Goal: Task Accomplishment & Management: Complete application form

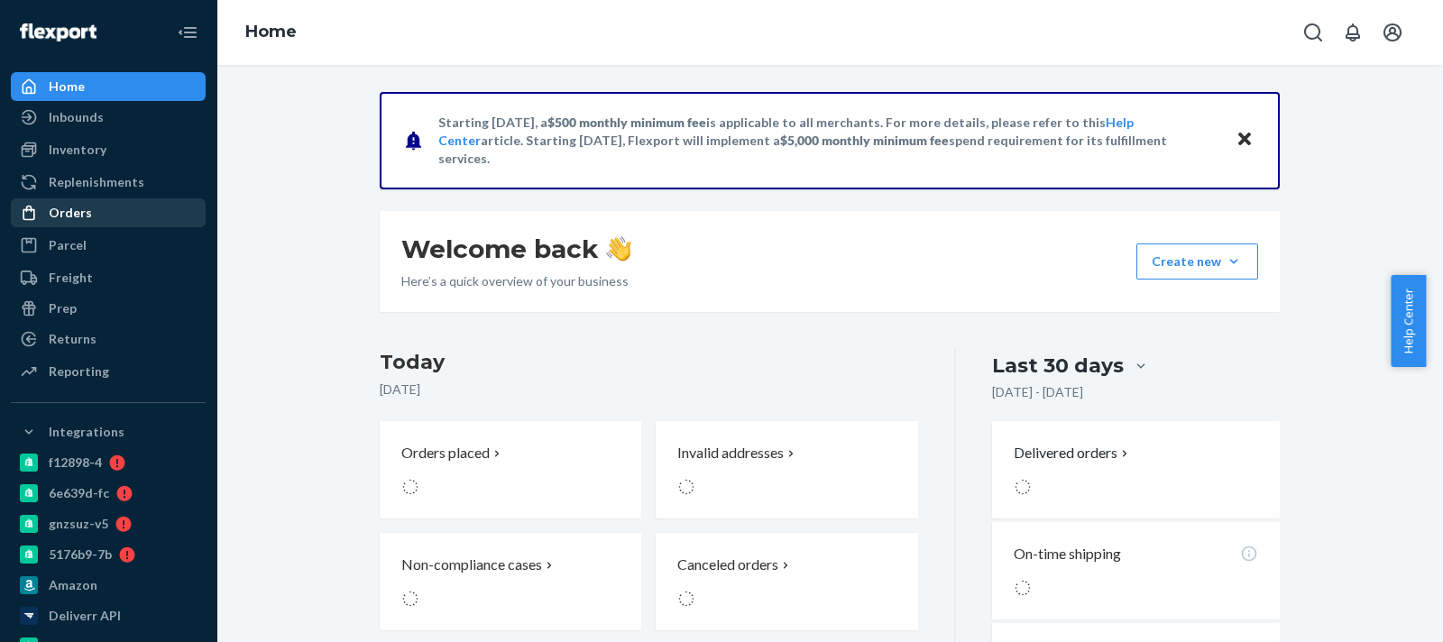
click at [157, 209] on div "Orders" at bounding box center [108, 212] width 191 height 25
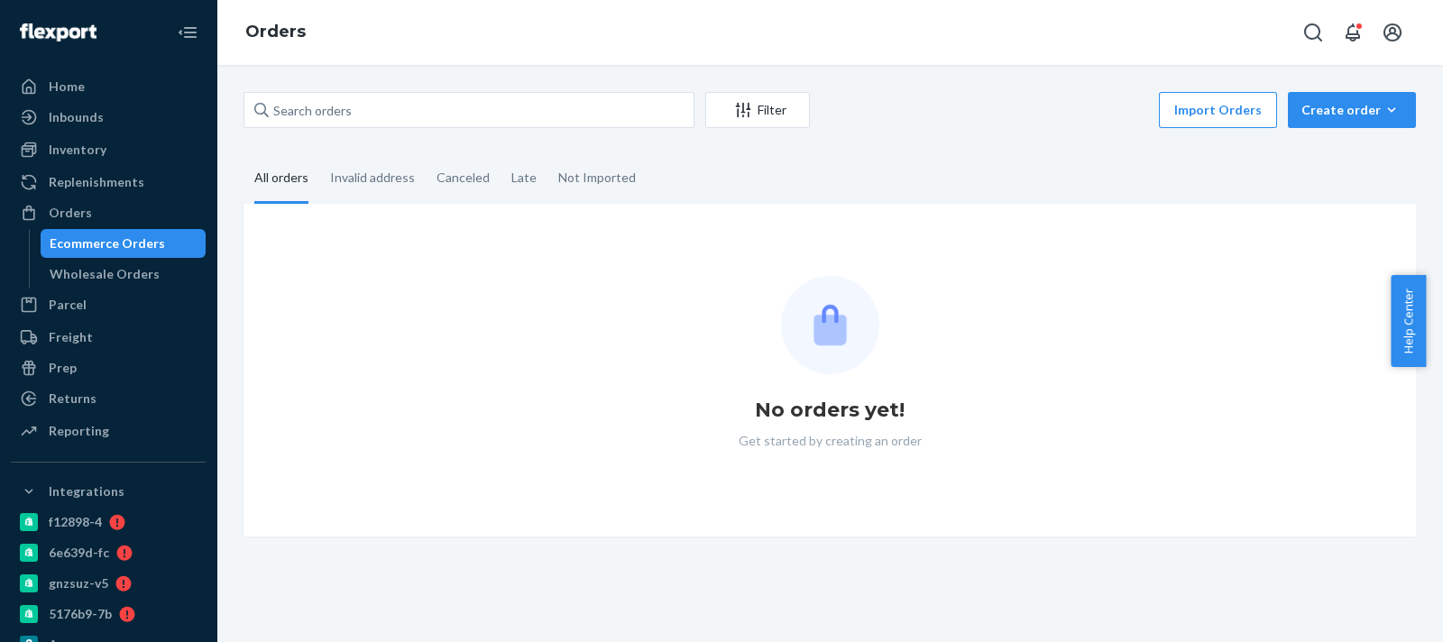
click at [401, 82] on div "Filter Import Orders Create order Ecommerce order Removal order All orders Inva…" at bounding box center [829, 353] width 1227 height 577
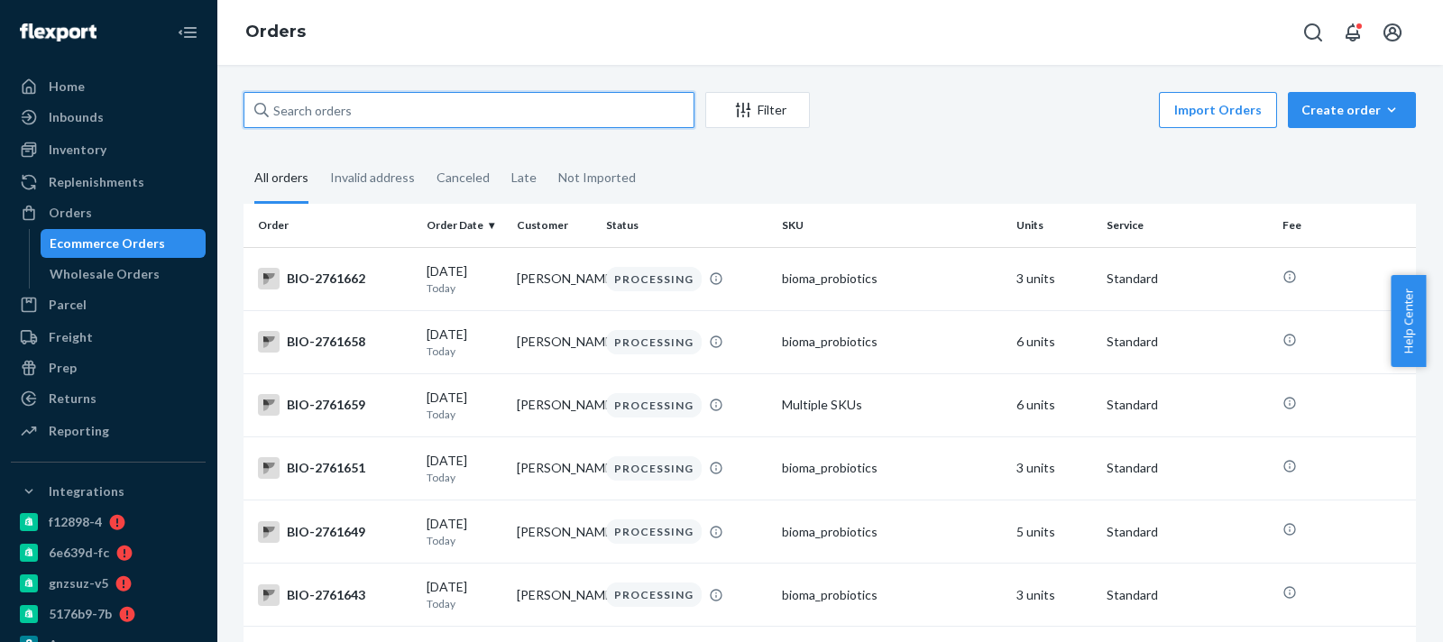
click at [386, 119] on input "text" at bounding box center [469, 110] width 451 height 36
paste input "Ramil.espiritu98"
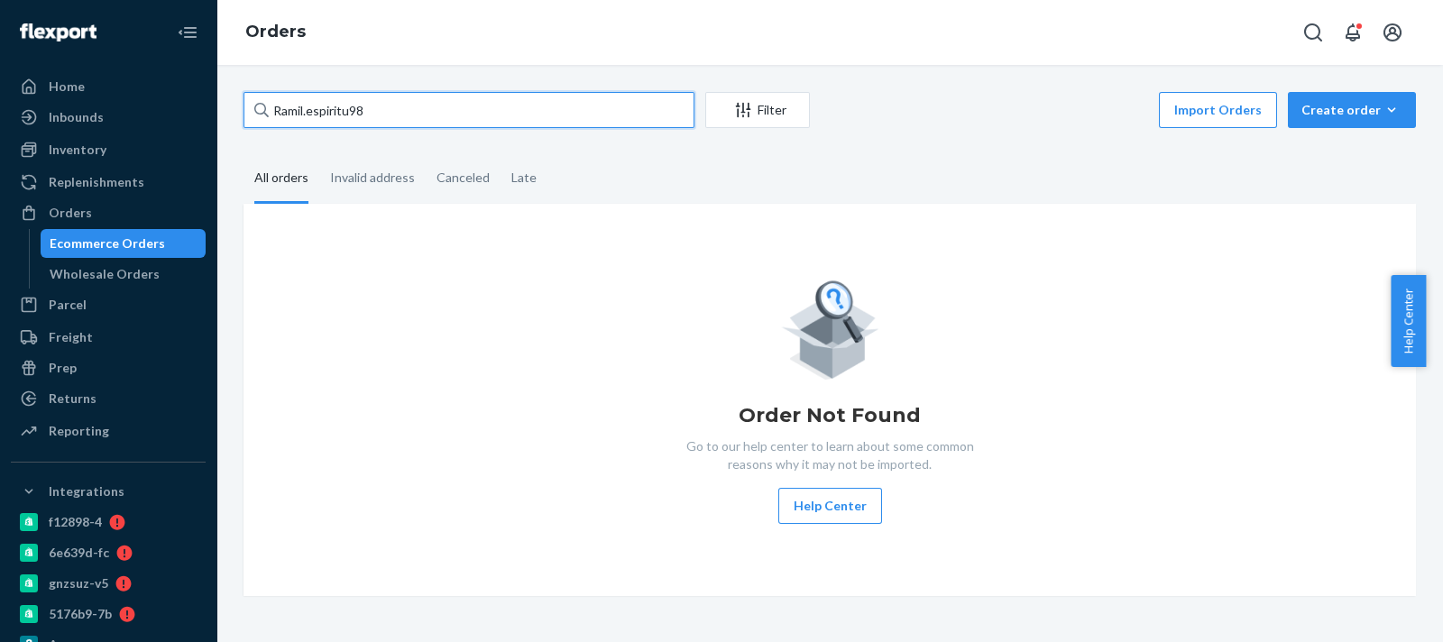
paste input "2679016"
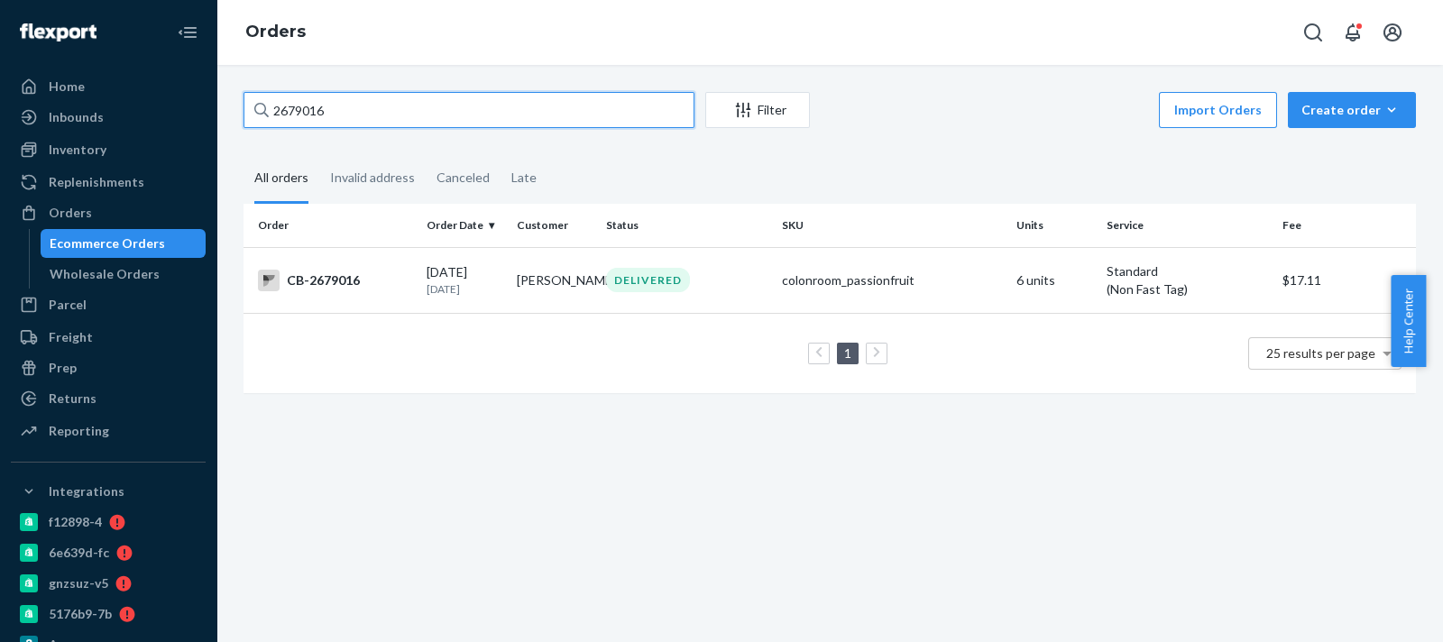
click at [494, 115] on input "2679016" at bounding box center [469, 110] width 451 height 36
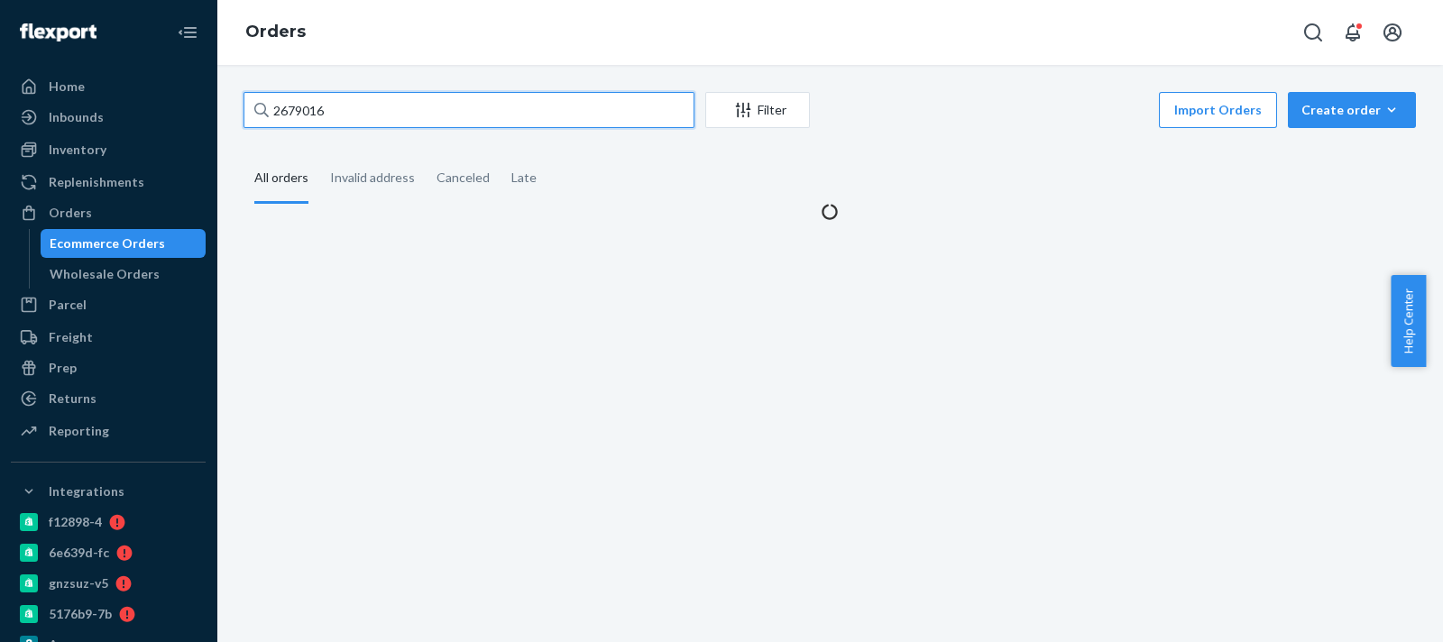
type input "2679016"
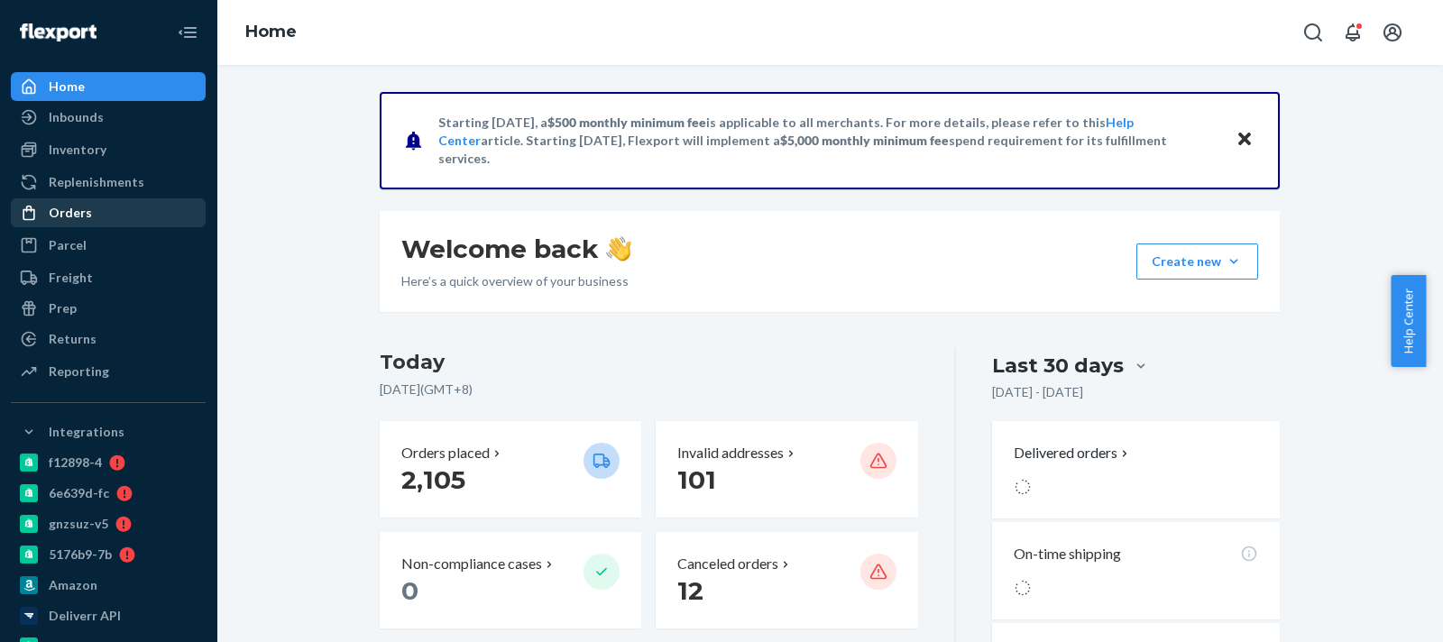
click at [59, 204] on div "Orders" at bounding box center [70, 213] width 43 height 18
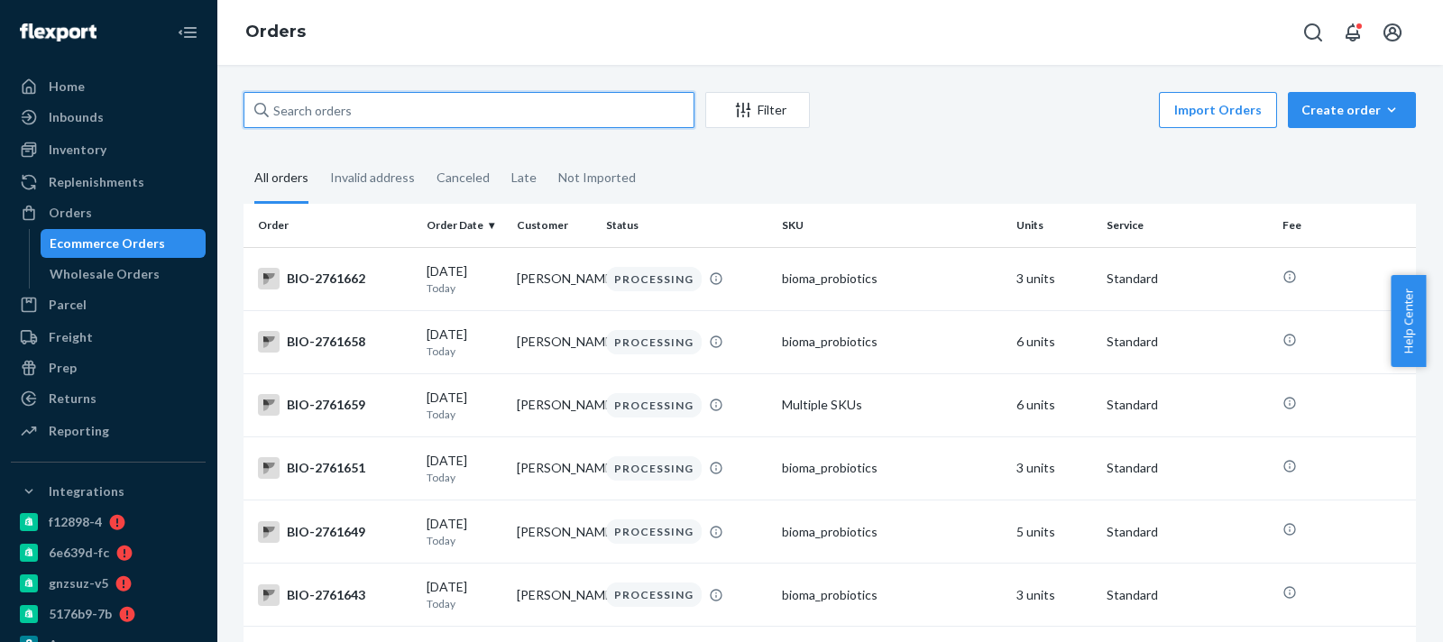
click at [352, 116] on input "text" at bounding box center [469, 110] width 451 height 36
paste input "2667952"
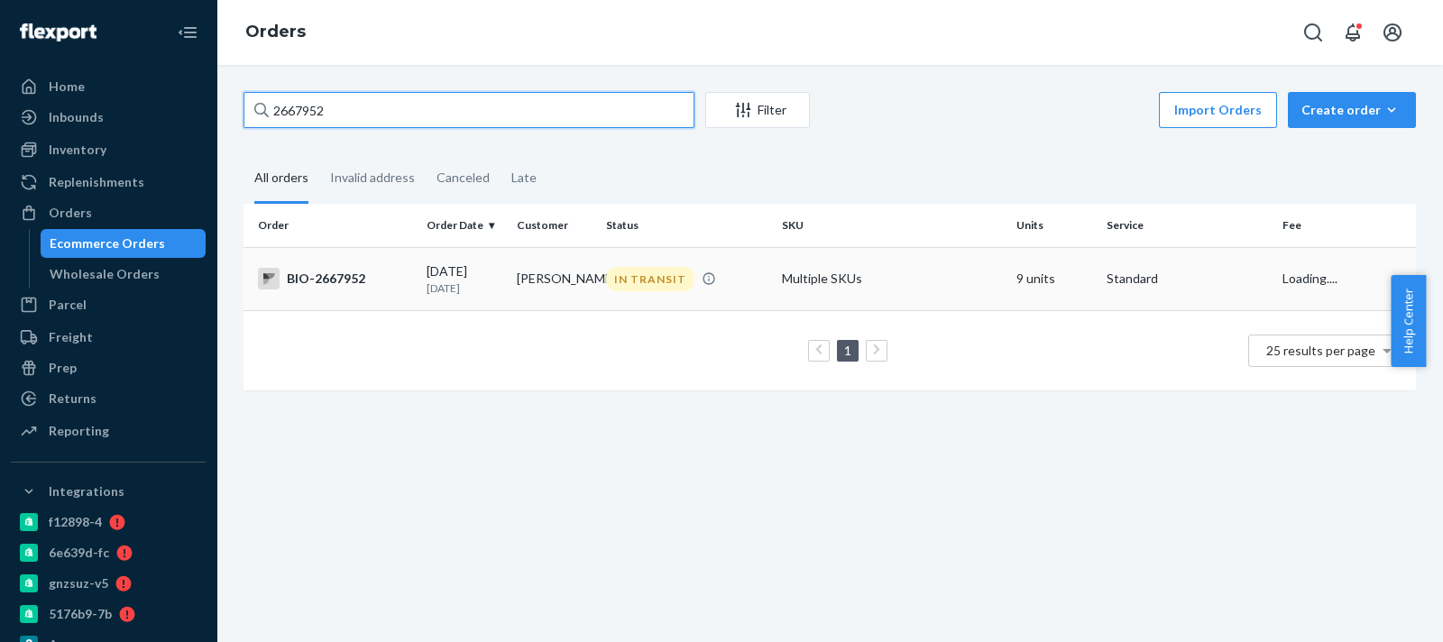
type input "2667952"
click at [555, 289] on td "[PERSON_NAME]" at bounding box center [555, 278] width 90 height 63
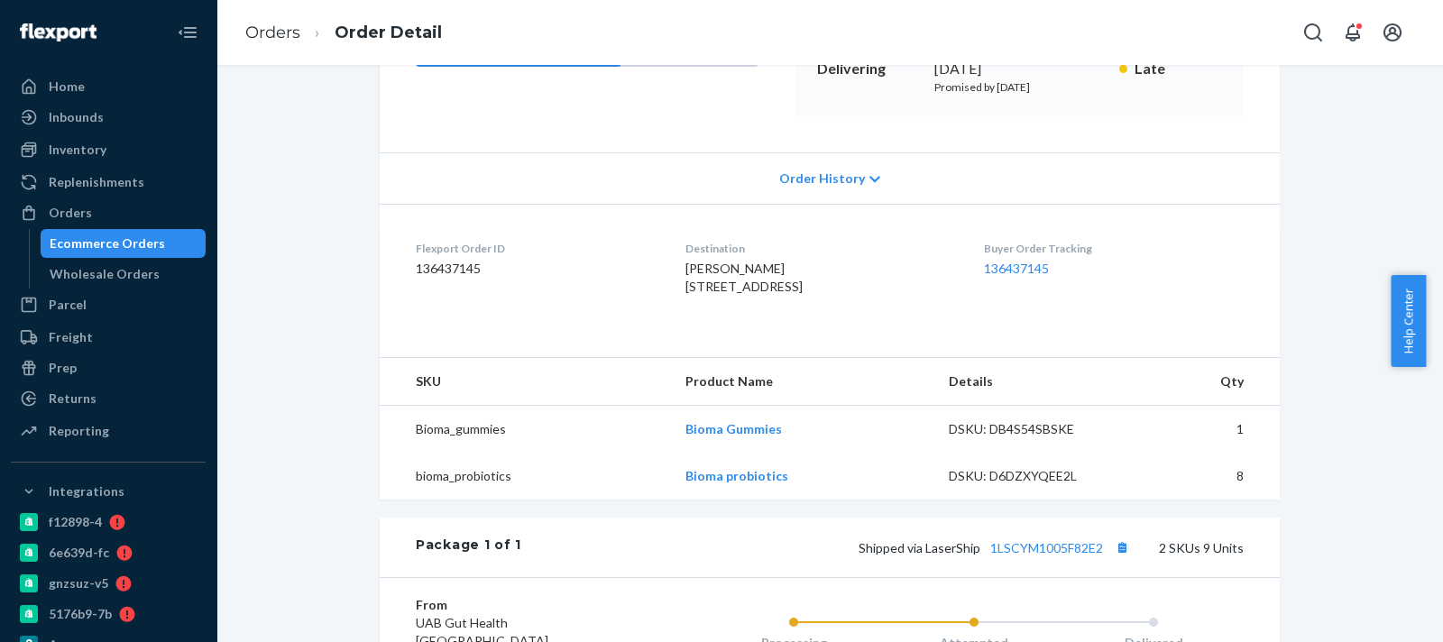
scroll to position [37, 0]
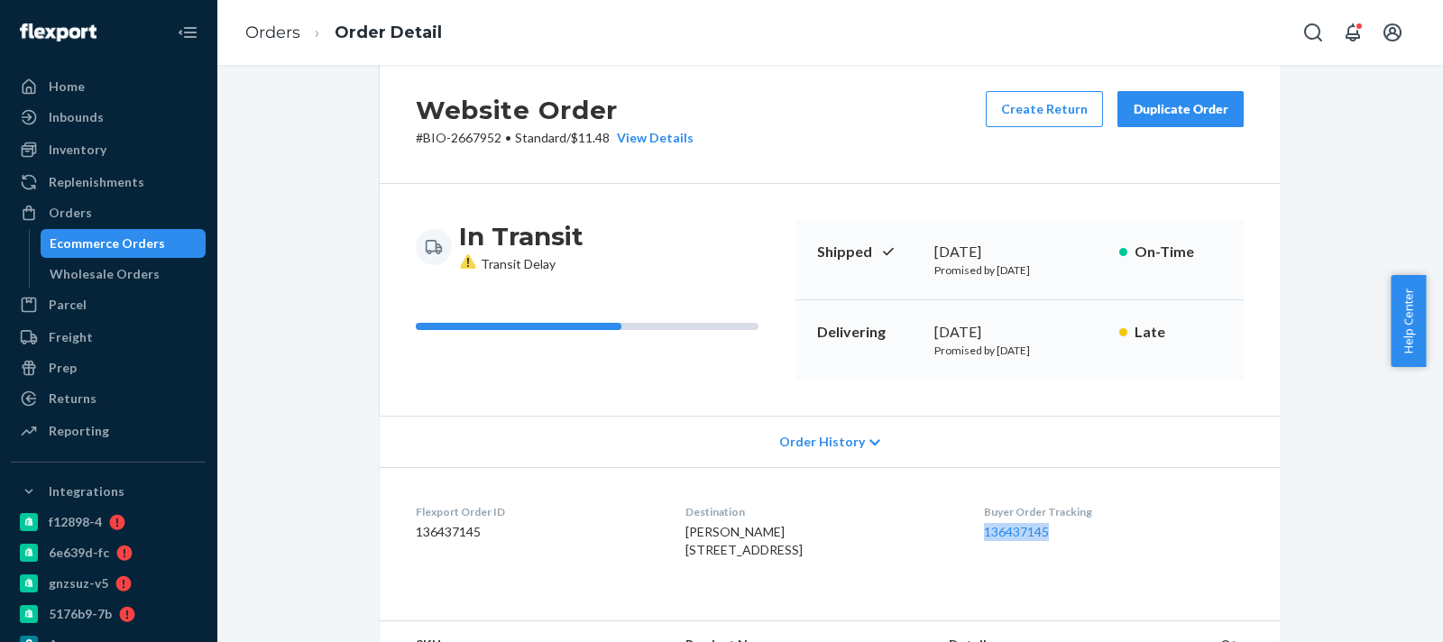
drag, startPoint x: 1072, startPoint y: 533, endPoint x: 990, endPoint y: 543, distance: 82.7
click at [990, 543] on dl "Flexport Order ID 136437145 Destination [PERSON_NAME] [STREET_ADDRESS] US Buyer…" at bounding box center [830, 534] width 900 height 135
copy link "136437145"
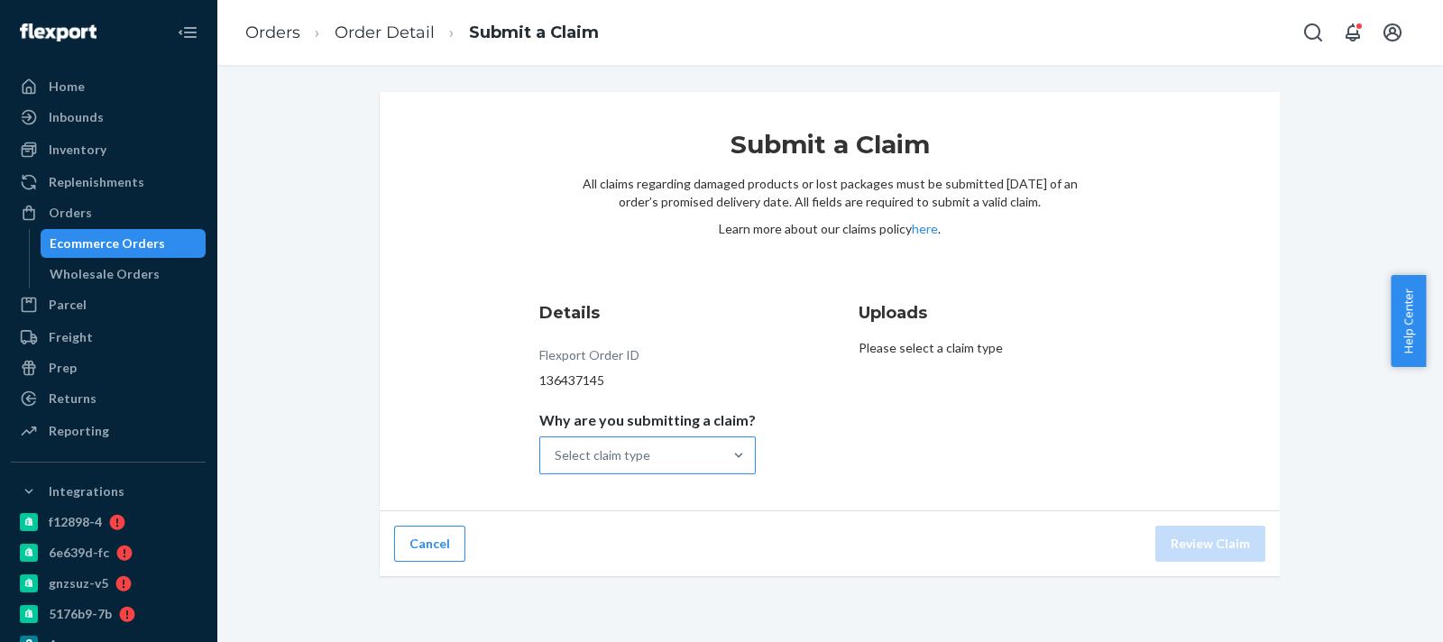
click at [590, 453] on div "Select claim type" at bounding box center [603, 456] width 96 height 18
click at [557, 453] on input "Why are you submitting a claim? Select claim type" at bounding box center [556, 456] width 2 height 18
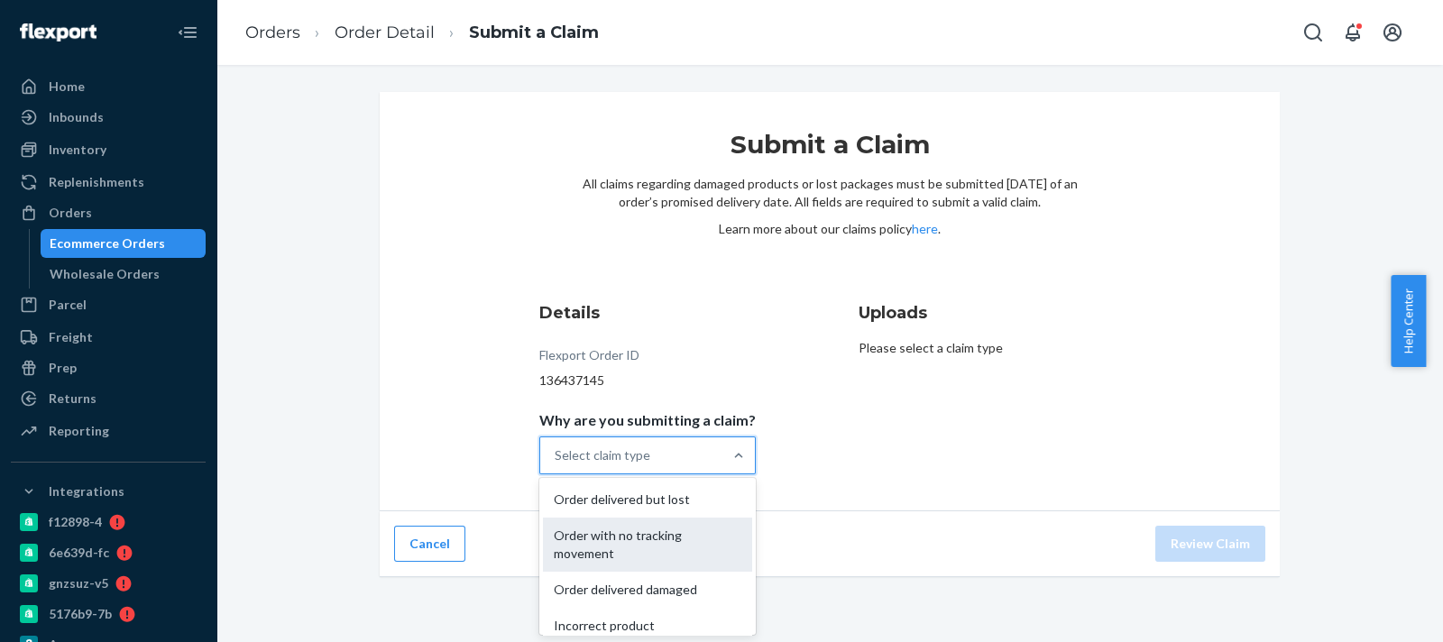
click at [620, 535] on div "Order with no tracking movement" at bounding box center [647, 545] width 209 height 54
click at [557, 465] on input "Why are you submitting a claim? option Order with no tracking movement focused,…" at bounding box center [556, 456] width 2 height 18
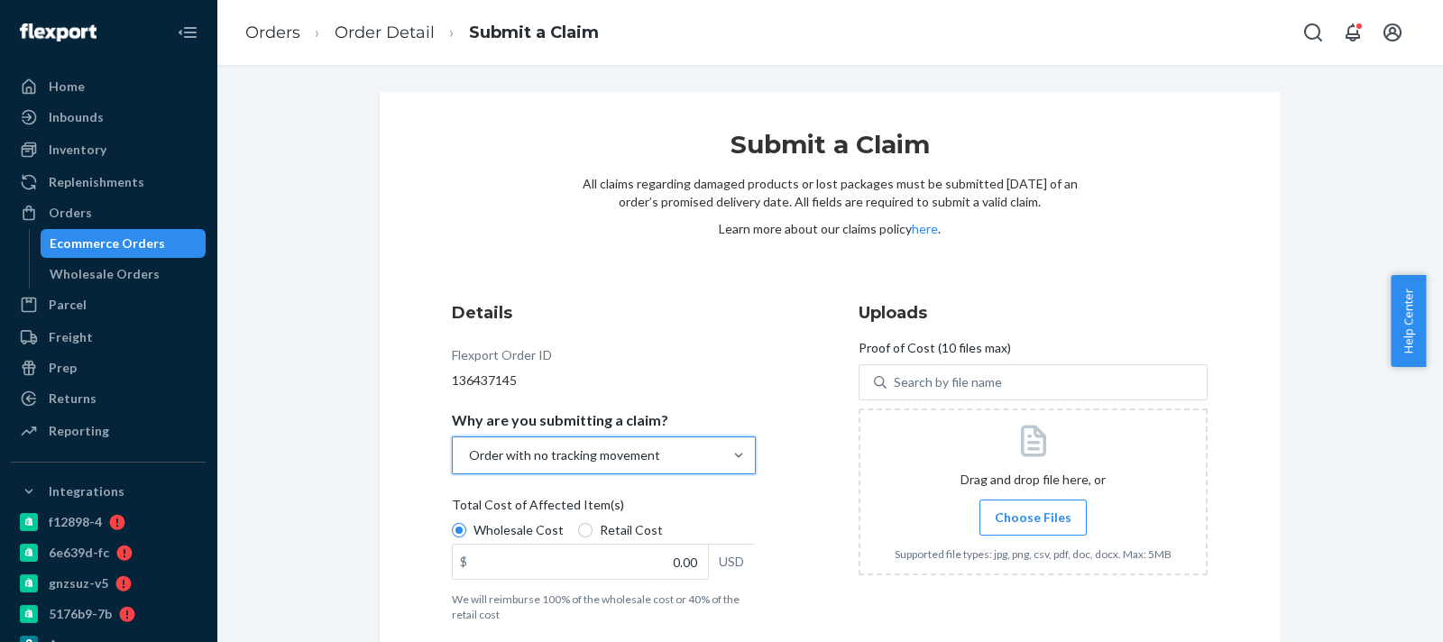
scroll to position [82, 0]
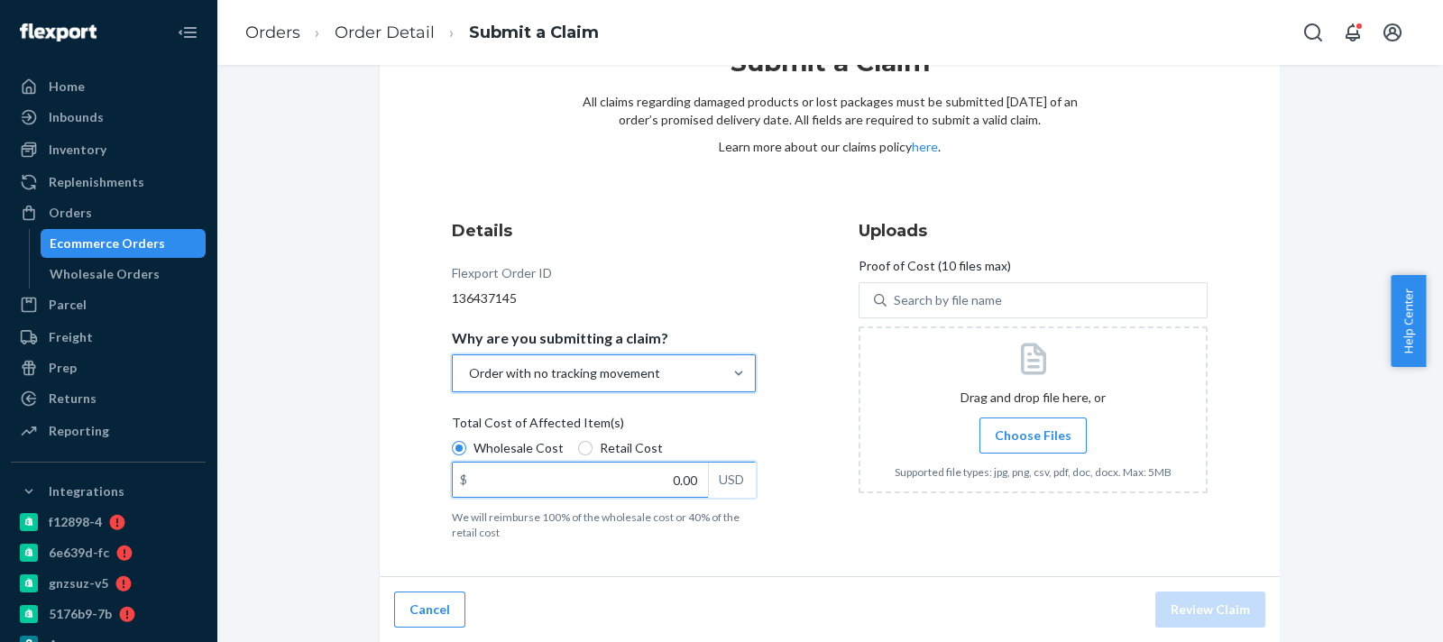
click at [670, 480] on input "0.00" at bounding box center [580, 480] width 255 height 34
paste input "208.96"
type input "208.96"
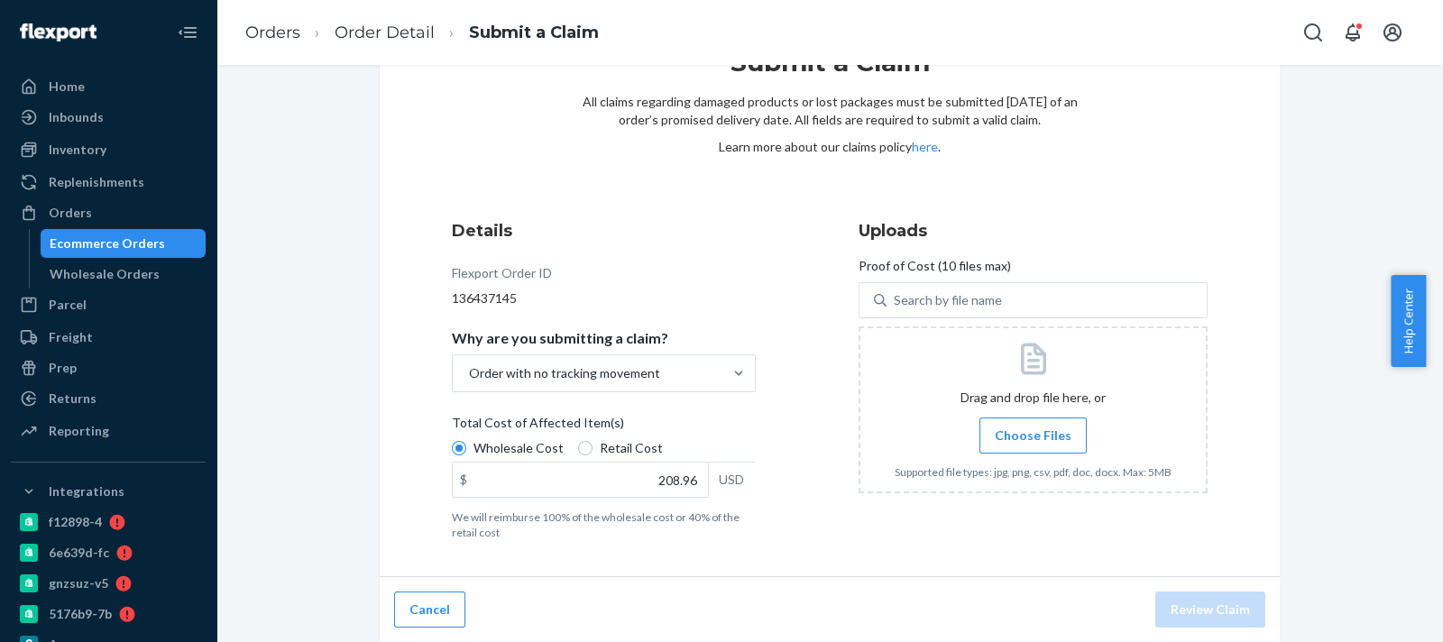
click at [1010, 437] on span "Choose Files" at bounding box center [1033, 436] width 77 height 18
click at [1033, 437] on input "Choose Files" at bounding box center [1033, 436] width 1 height 20
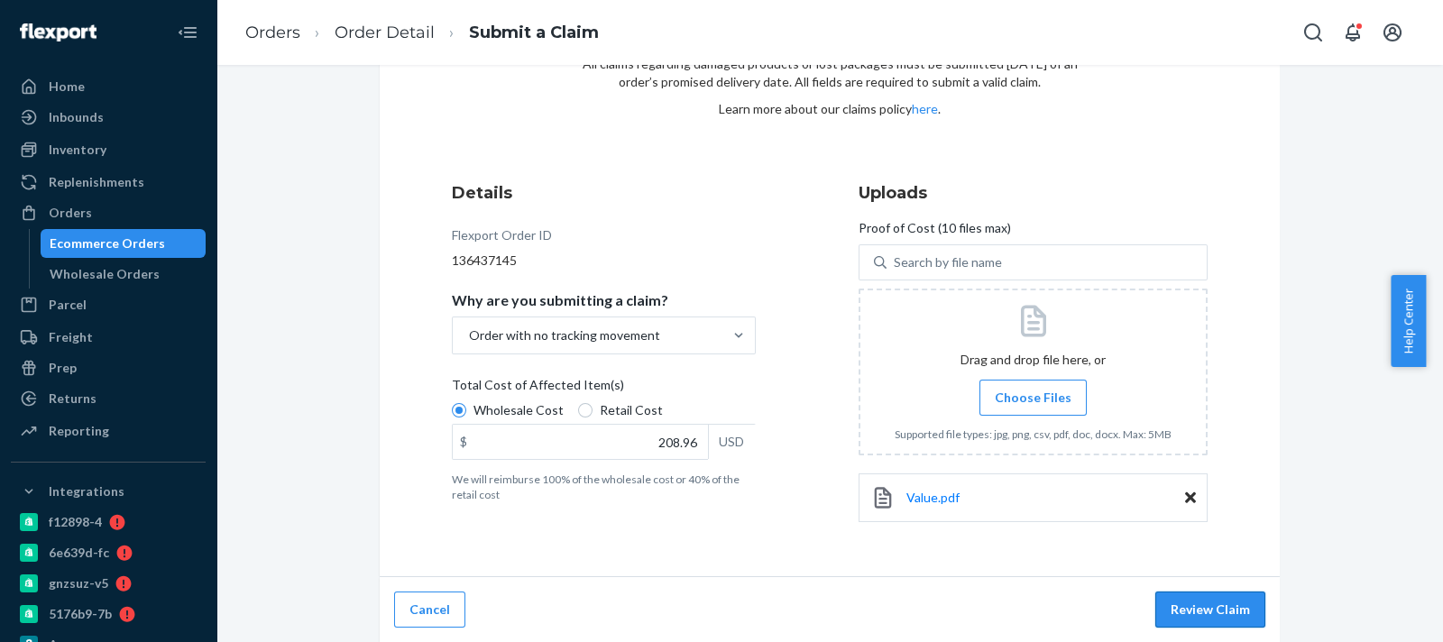
click at [1192, 622] on button "Review Claim" at bounding box center [1211, 610] width 110 height 36
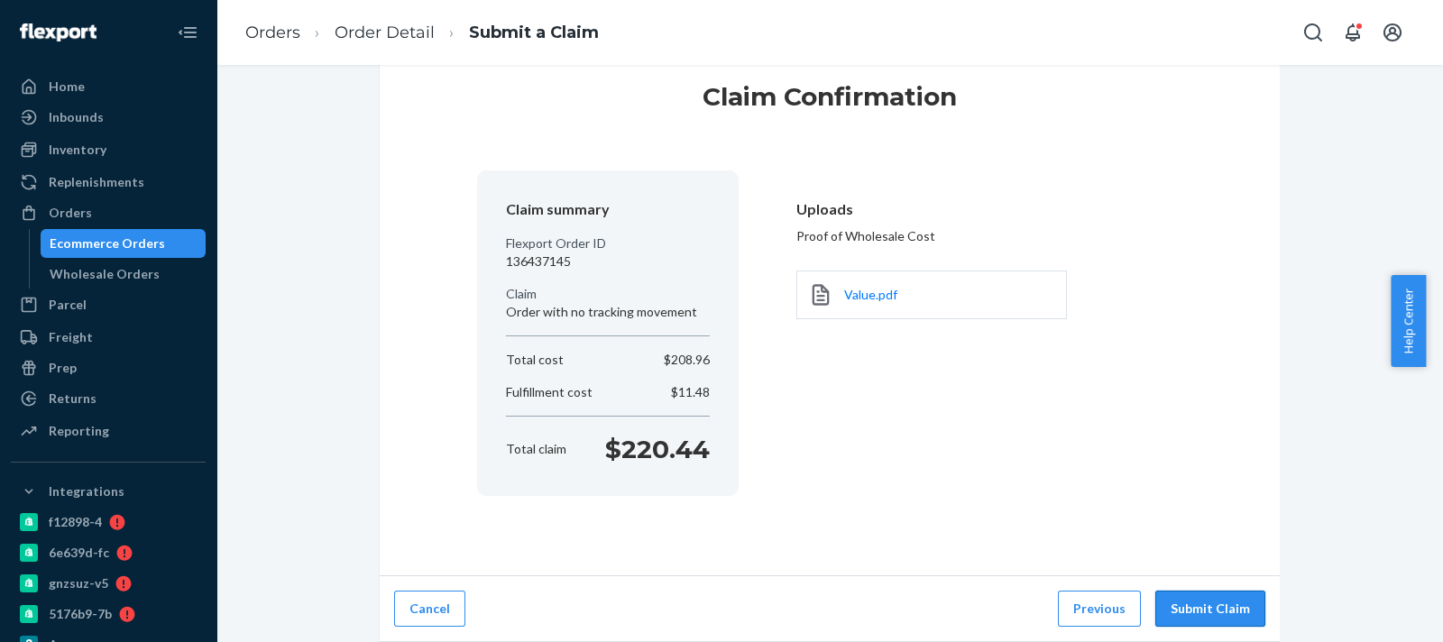
scroll to position [46, 0]
click at [1187, 624] on button "Submit Claim" at bounding box center [1211, 611] width 110 height 36
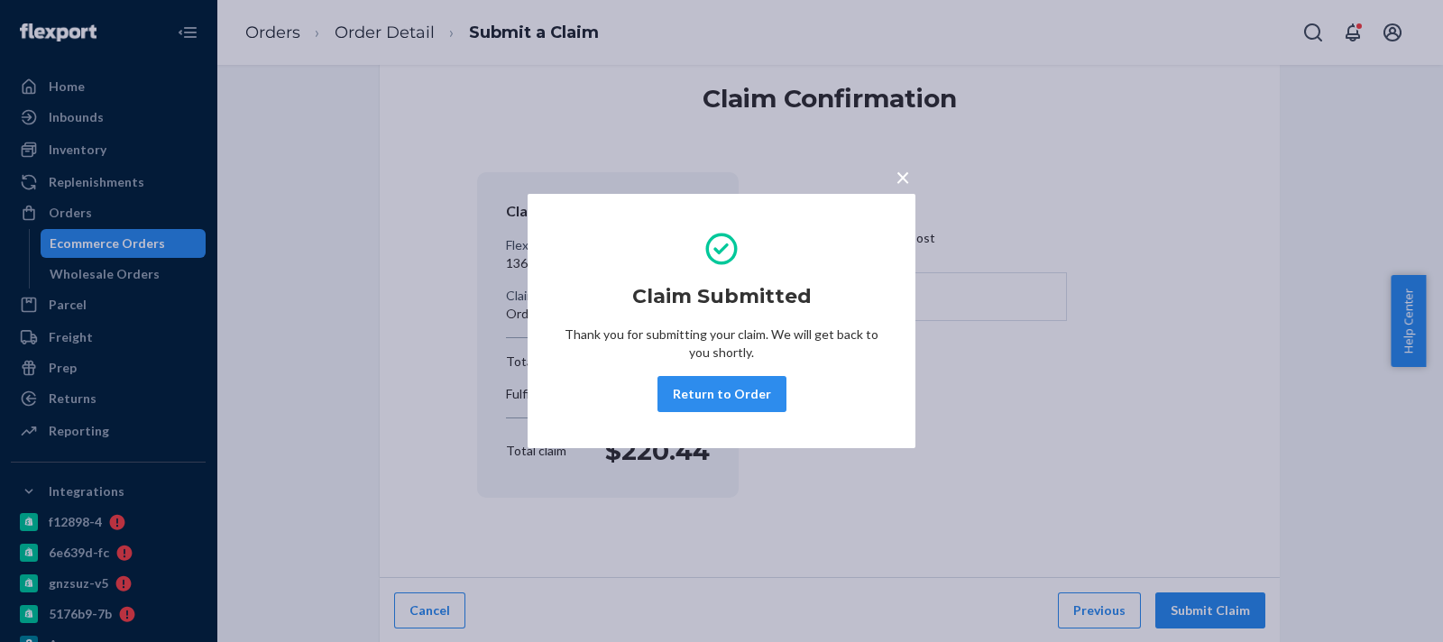
click at [1202, 504] on div "× Claim Submitted Thank you for submitting your claim. We will get back to you …" at bounding box center [721, 321] width 1443 height 642
